Goal: Task Accomplishment & Management: Manage account settings

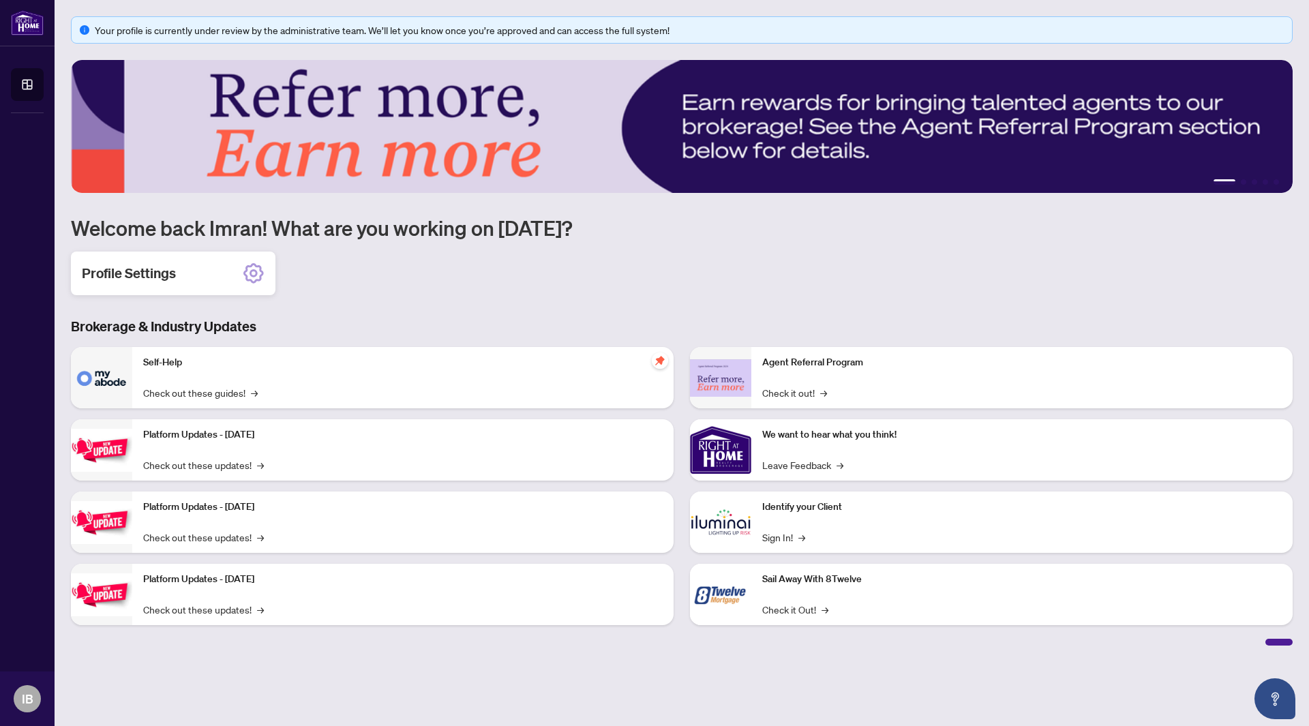
click at [241, 275] on div "Profile Settings" at bounding box center [173, 274] width 205 height 44
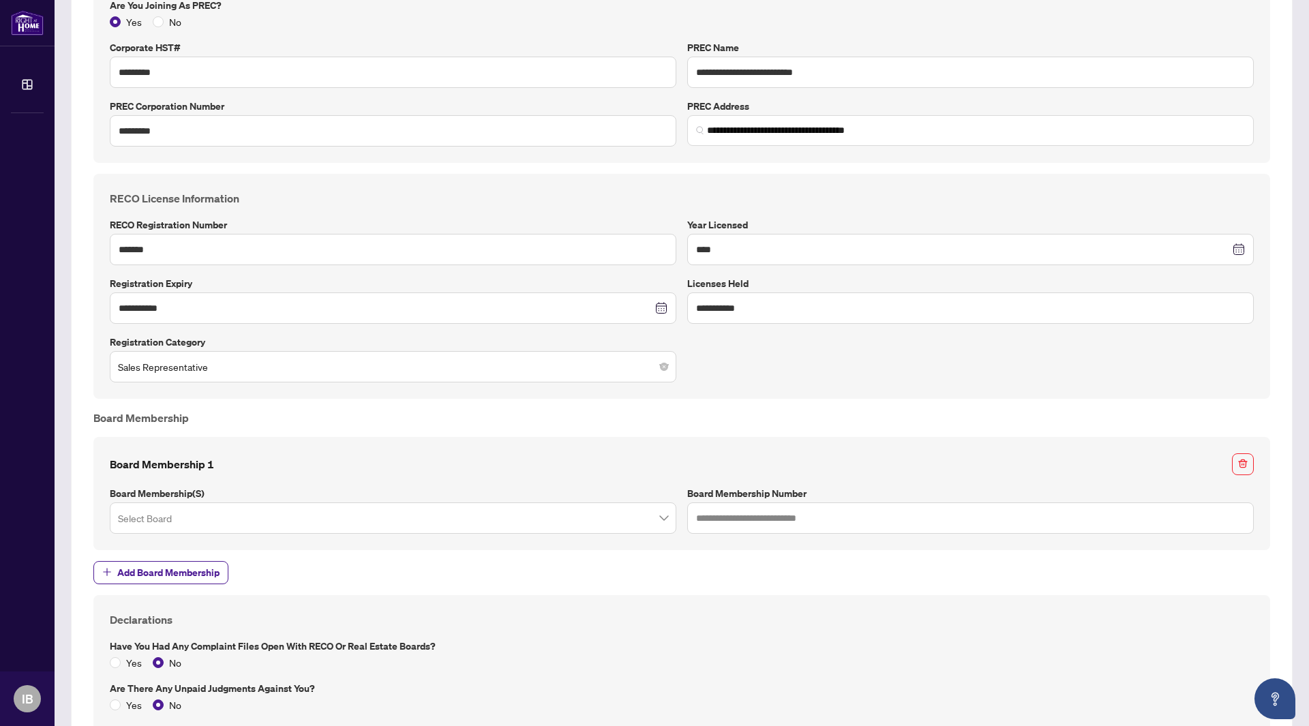
scroll to position [752, 0]
click at [635, 524] on input "search" at bounding box center [387, 519] width 538 height 30
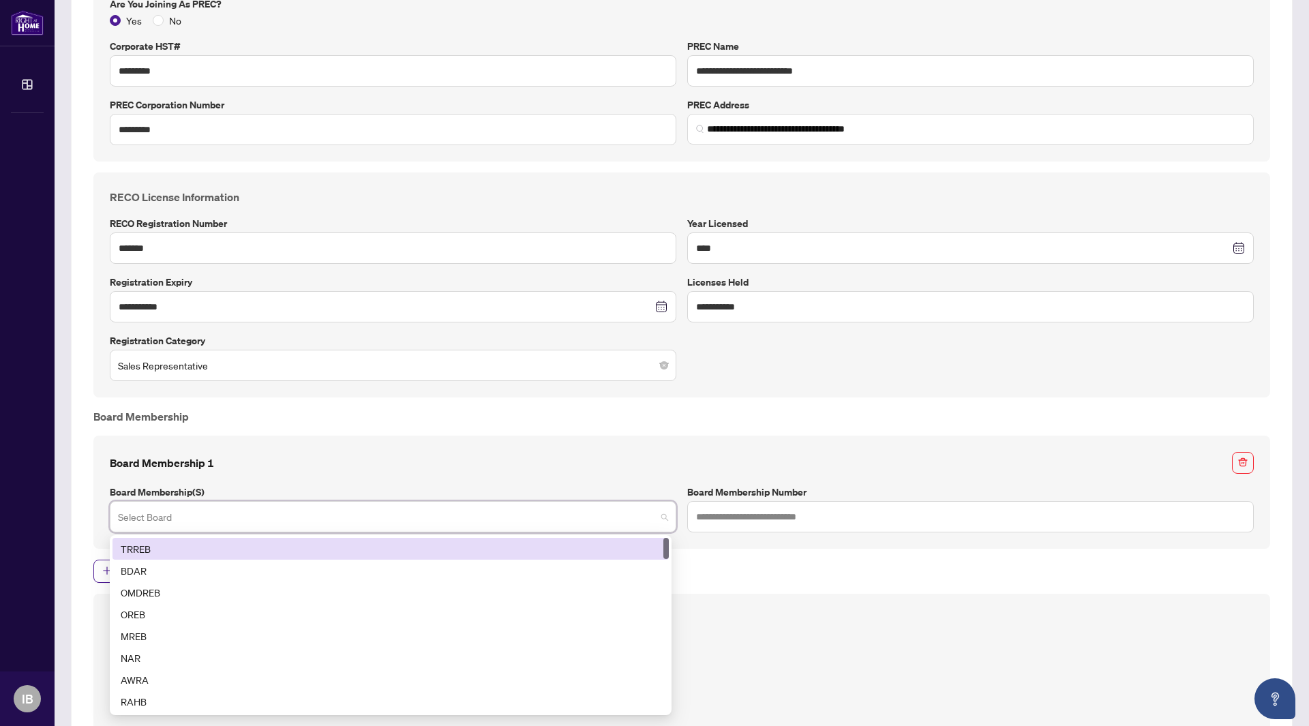
click at [603, 548] on div "TRREB" at bounding box center [391, 548] width 540 height 15
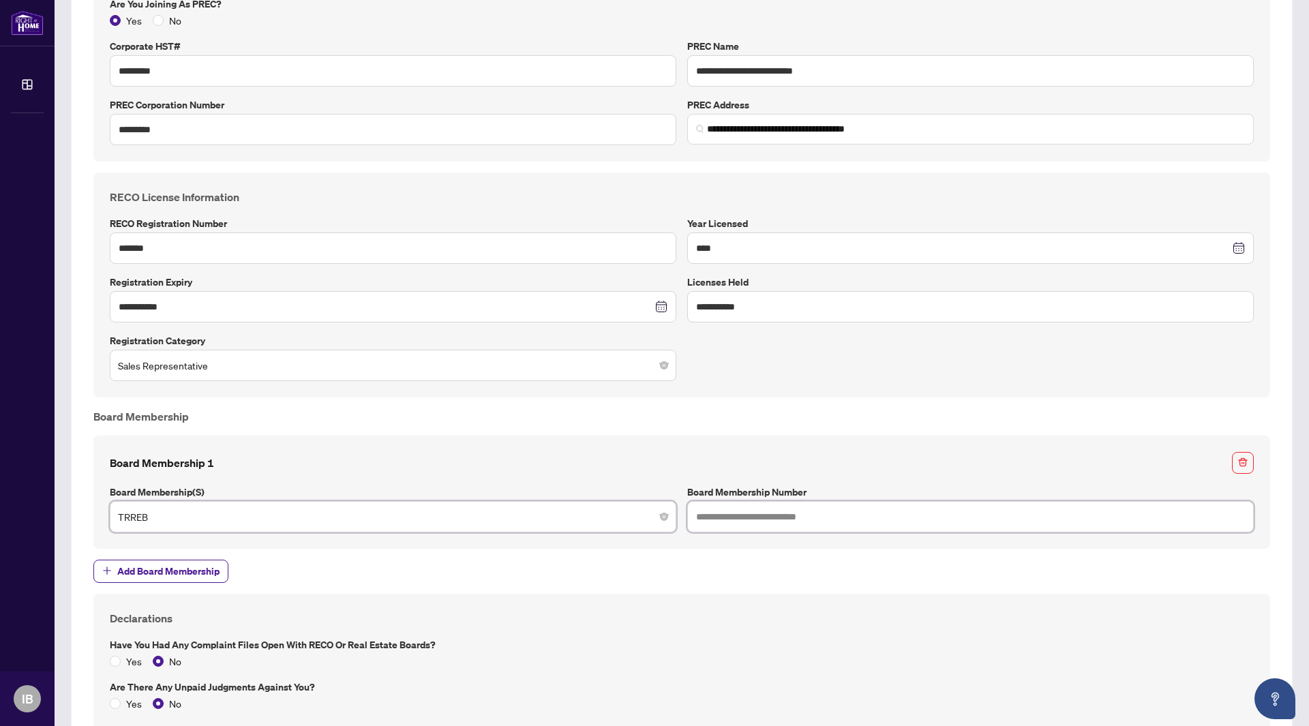
click at [722, 510] on input "text" at bounding box center [970, 516] width 567 height 31
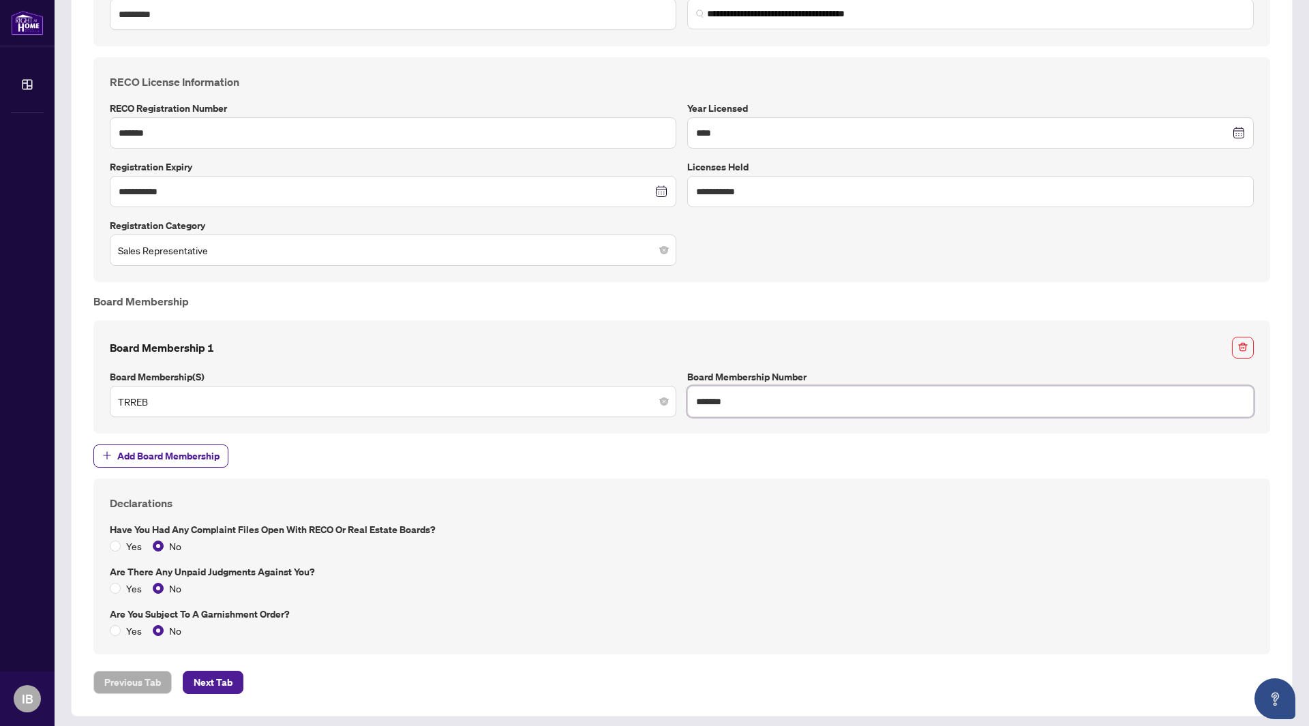
scroll to position [873, 0]
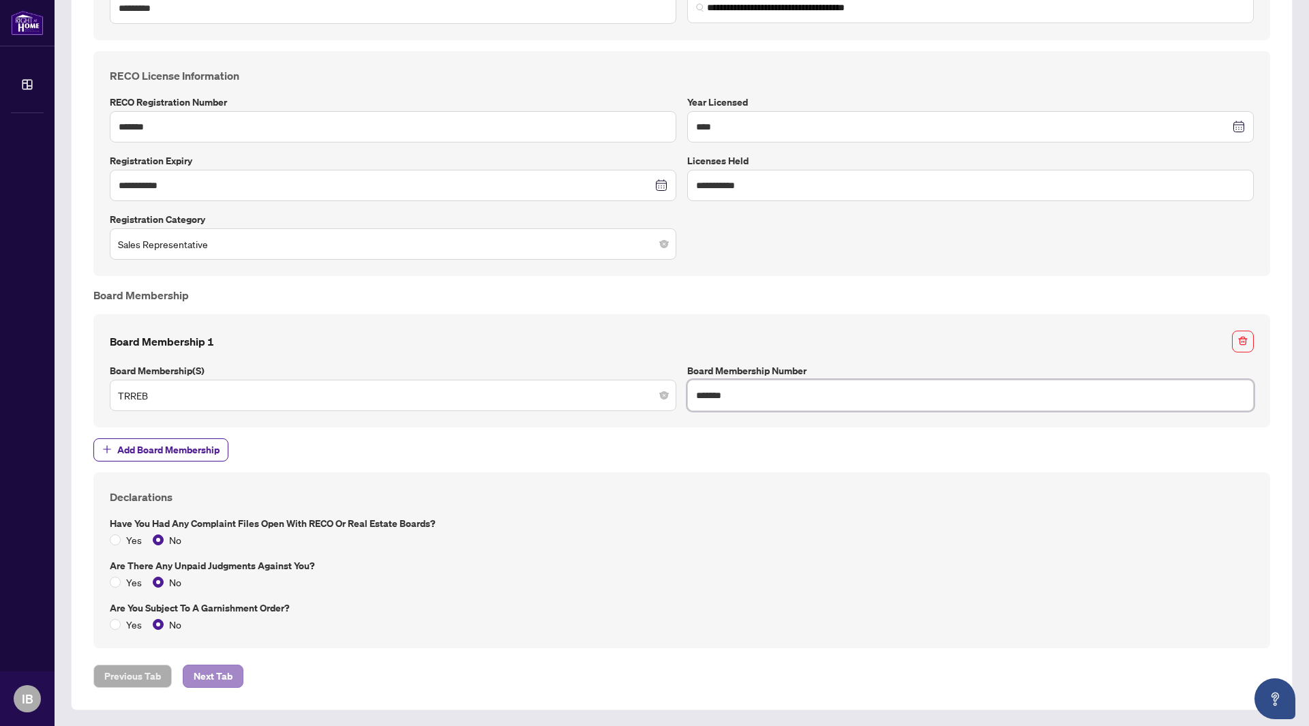
type input "*******"
click at [197, 672] on span "Next Tab" at bounding box center [213, 676] width 39 height 22
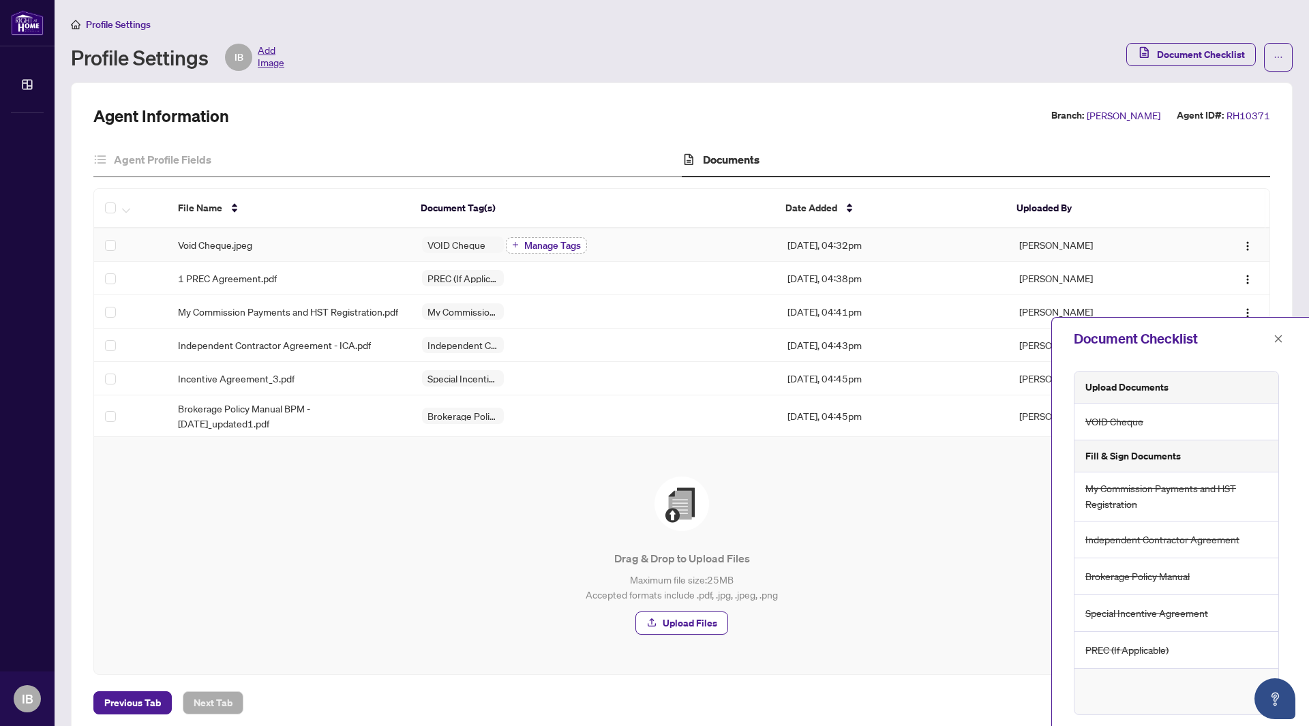
click at [535, 241] on span "Manage Tags" at bounding box center [552, 246] width 57 height 10
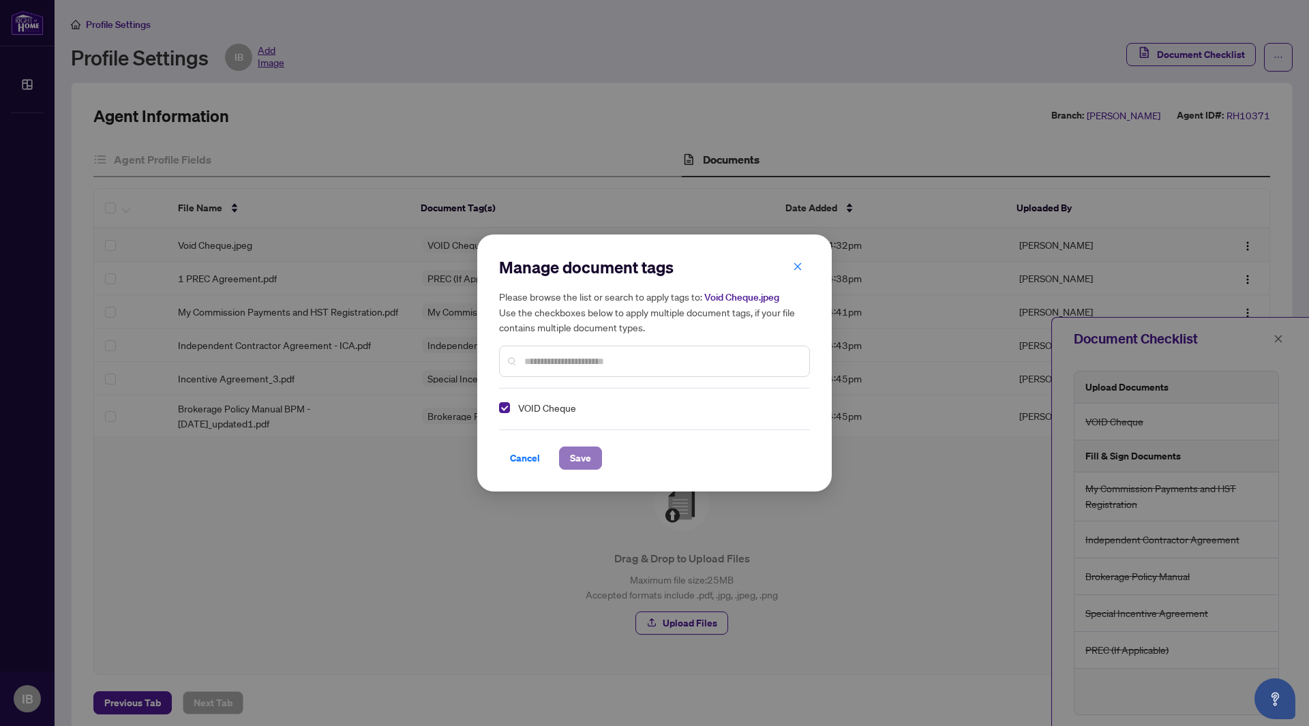
click at [564, 457] on button "Save" at bounding box center [580, 458] width 43 height 23
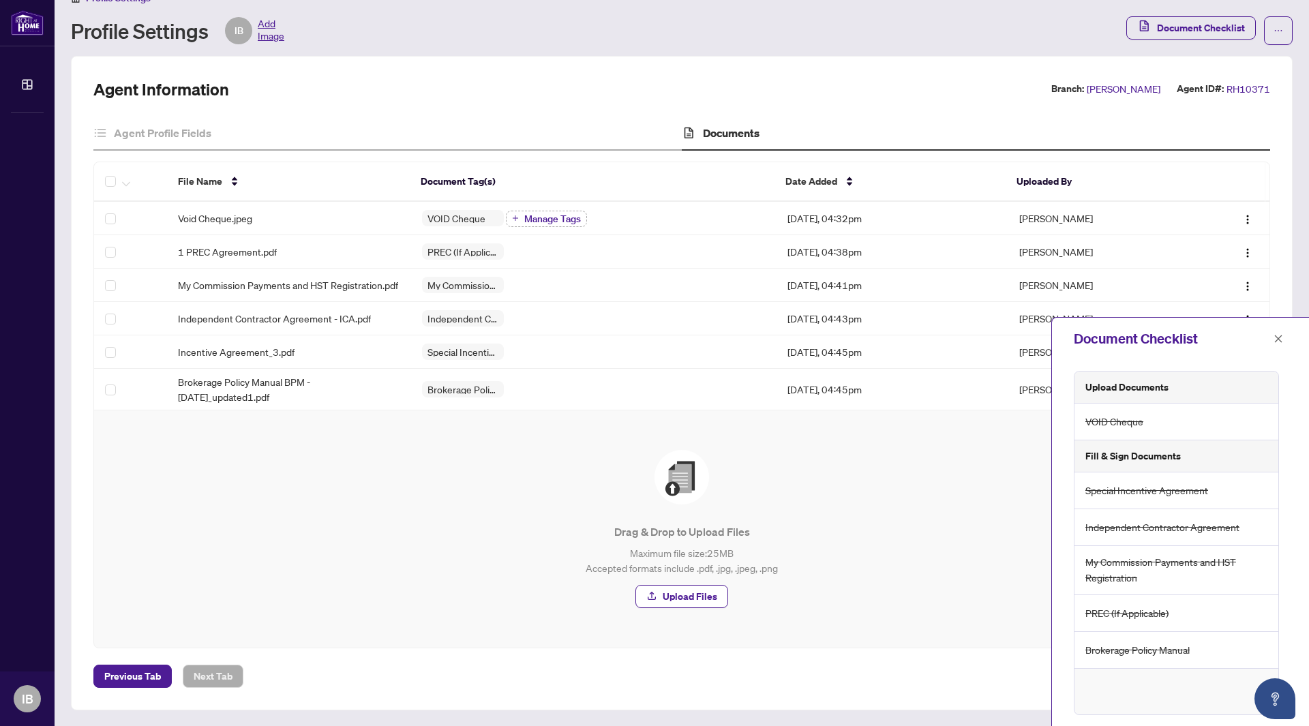
scroll to position [35, 0]
click at [1279, 335] on icon "close" at bounding box center [1279, 339] width 10 height 10
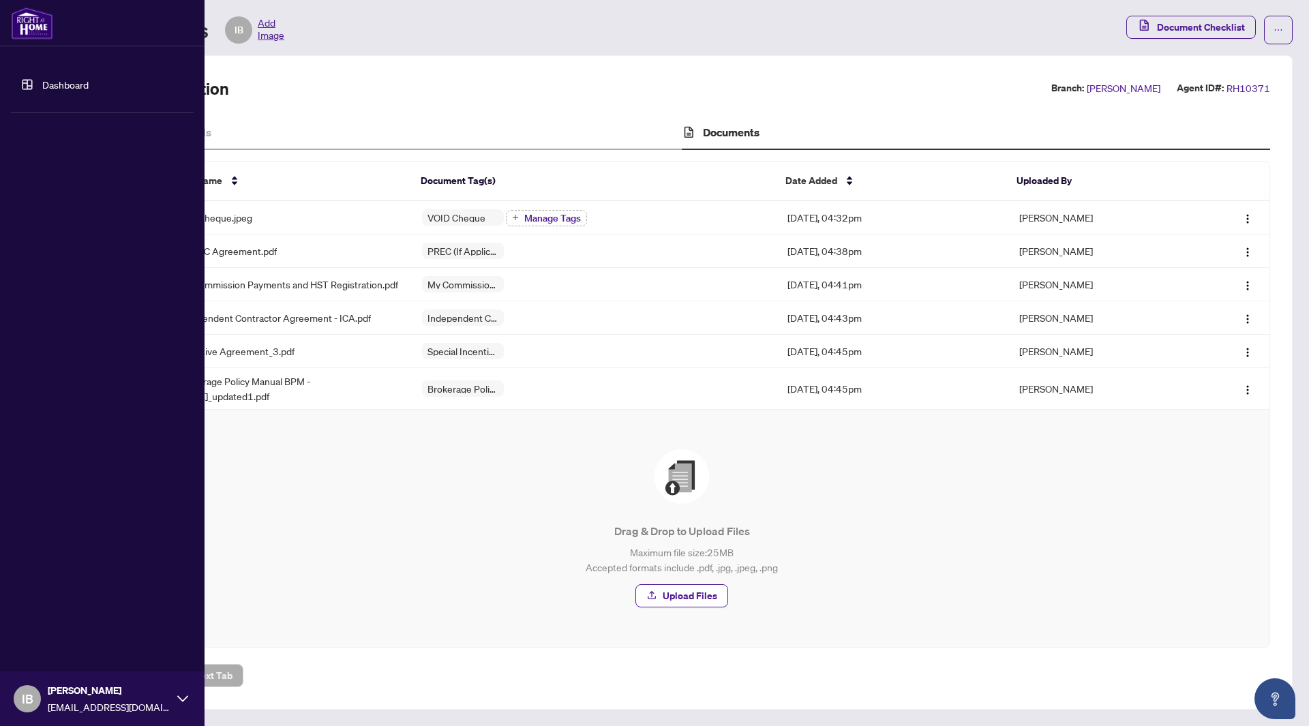
click at [40, 26] on img at bounding box center [32, 23] width 42 height 33
